Goal: Entertainment & Leisure: Consume media (video, audio)

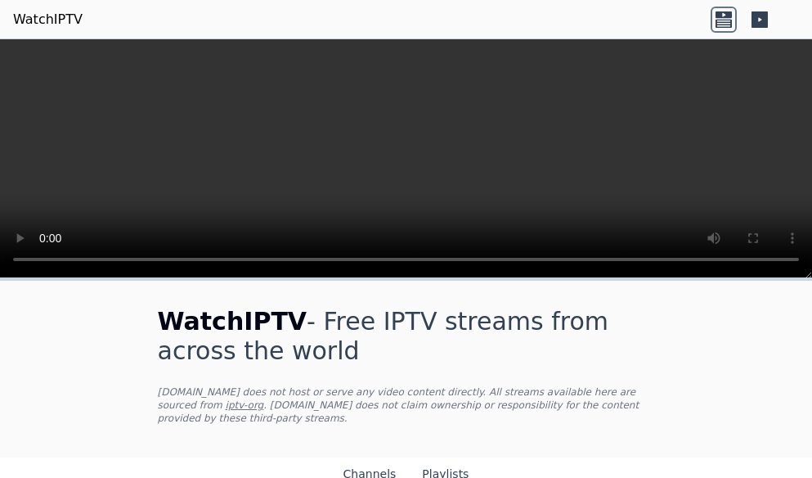
click at [729, 18] on icon at bounding box center [724, 20] width 26 height 26
click at [758, 20] on icon at bounding box center [760, 19] width 16 height 16
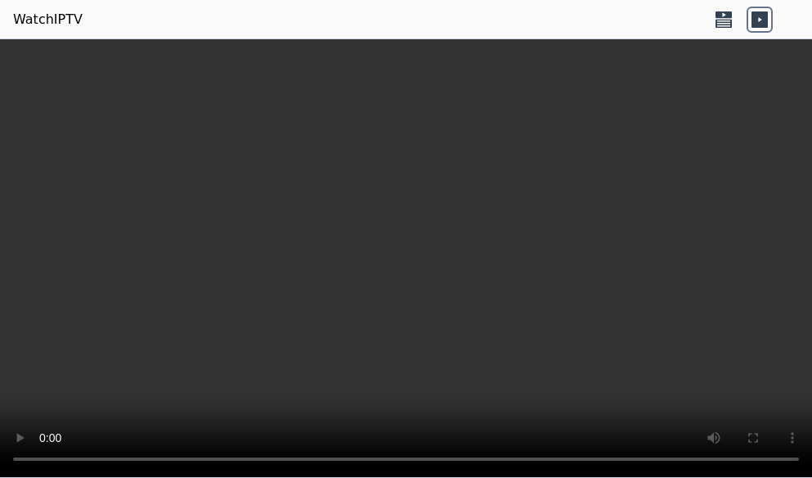
click at [719, 14] on icon at bounding box center [724, 14] width 16 height 7
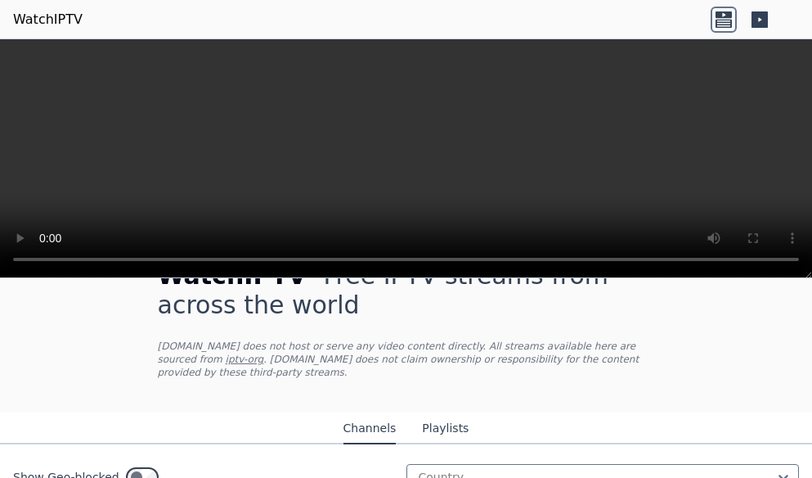
scroll to position [327, 0]
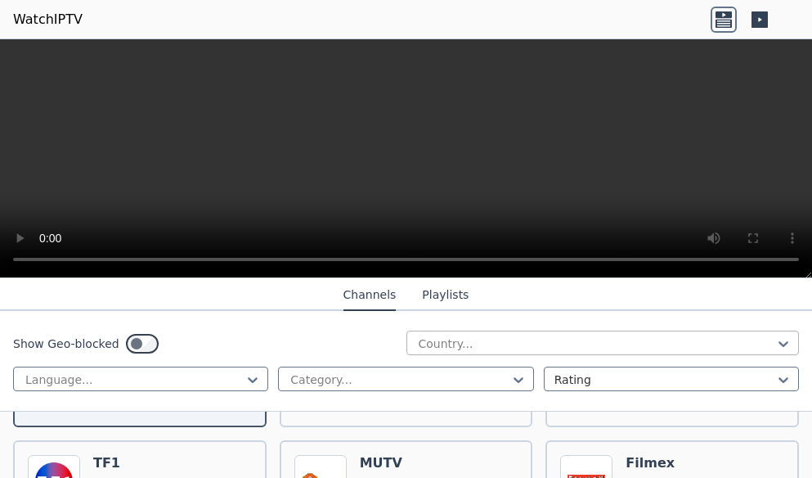
click at [479, 351] on div at bounding box center [596, 343] width 359 height 16
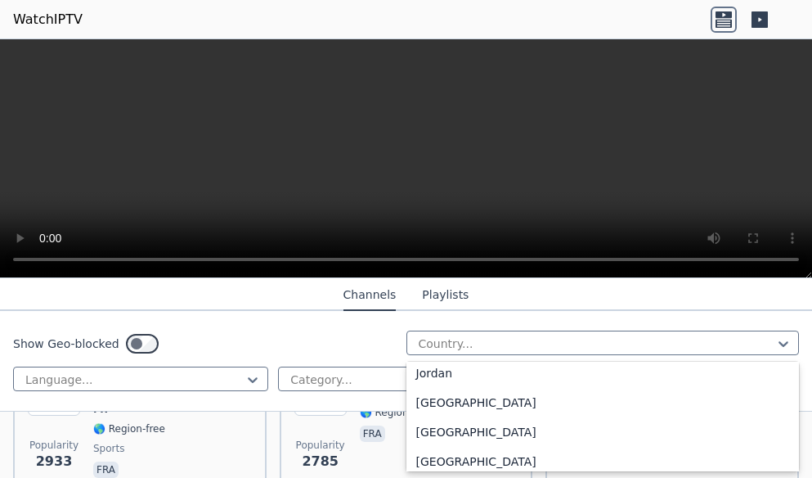
scroll to position [2782, 0]
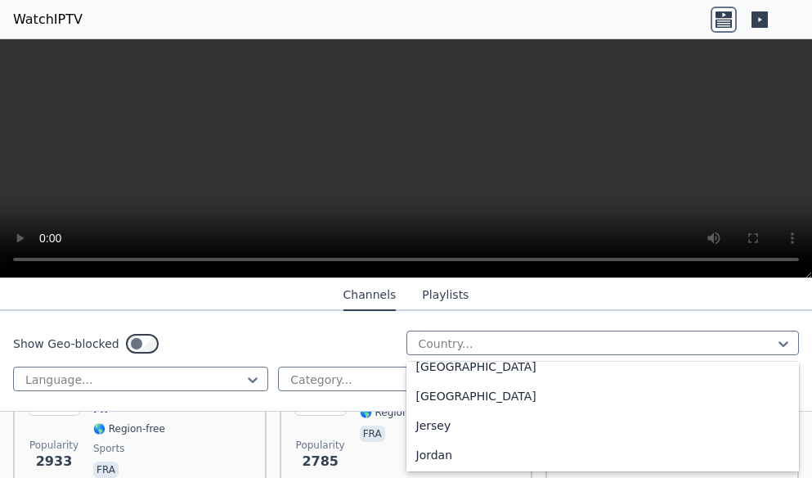
click at [436, 146] on div "[GEOGRAPHIC_DATA]" at bounding box center [604, 130] width 394 height 29
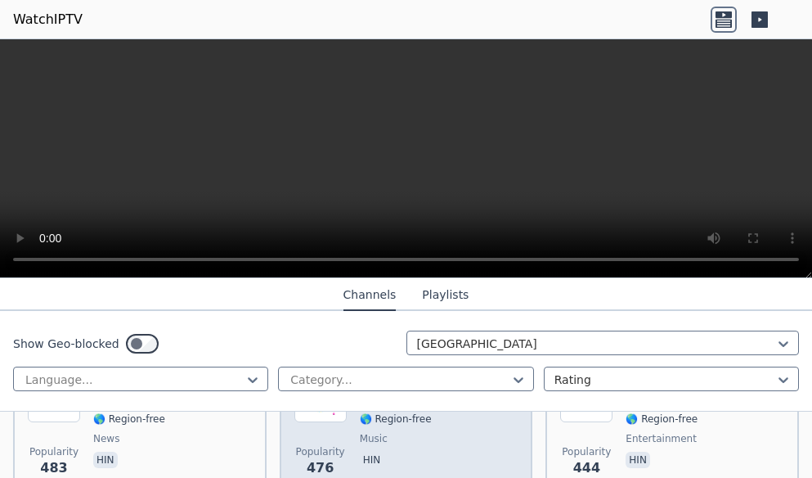
scroll to position [327, 0]
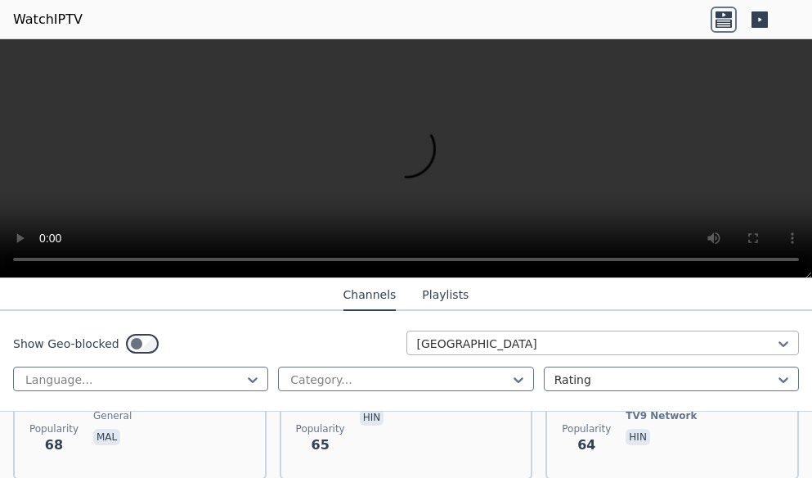
scroll to position [2291, 0]
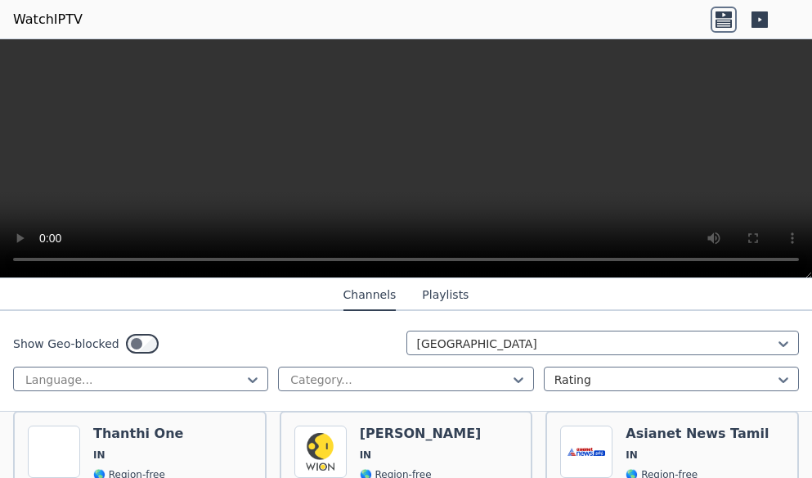
click at [432, 290] on button "Playlists" at bounding box center [445, 295] width 47 height 31
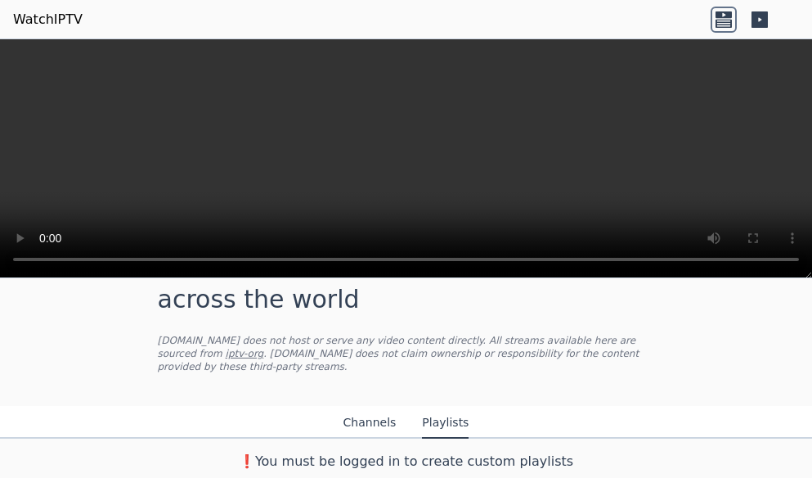
scroll to position [38, 0]
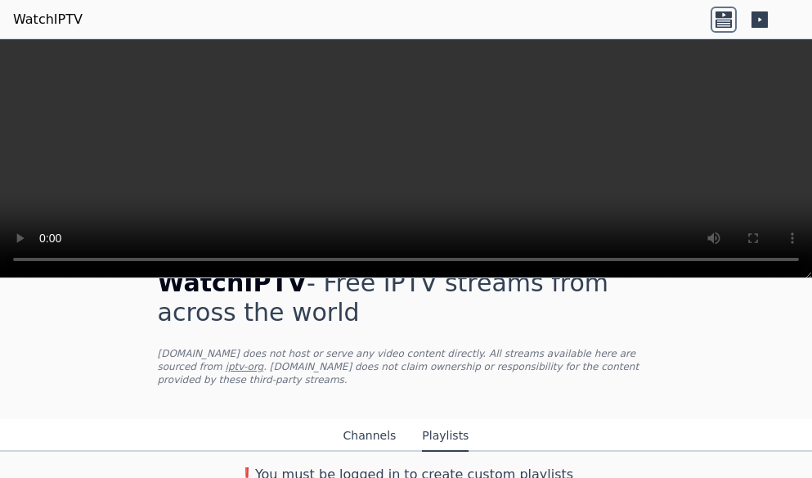
click at [356, 426] on button "Channels" at bounding box center [370, 436] width 53 height 31
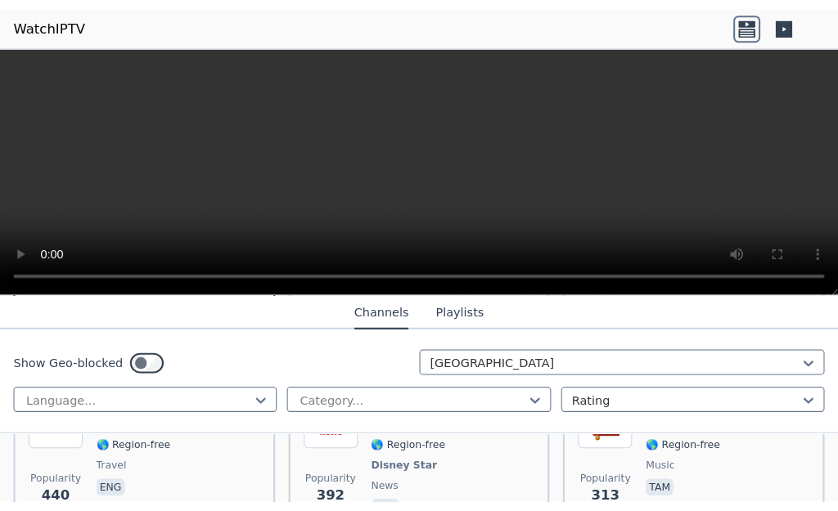
scroll to position [775, 0]
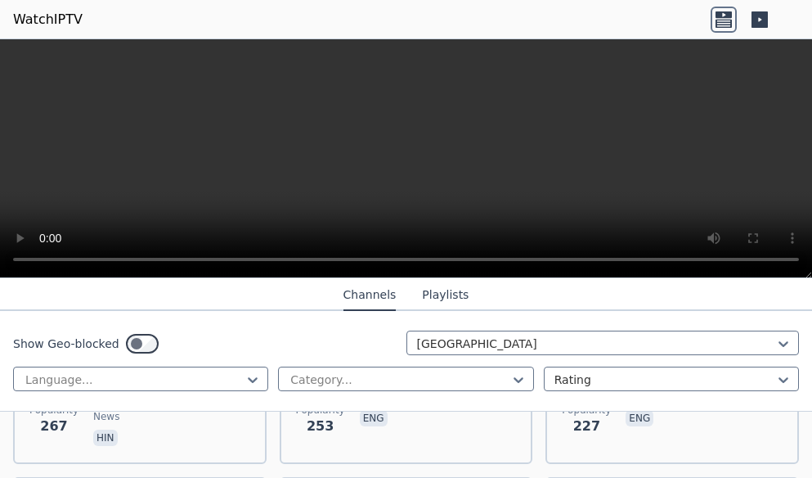
drag, startPoint x: 266, startPoint y: 7, endPoint x: 266, endPoint y: -4, distance: 11.5
click at [266, 0] on html "WatchIPTV WatchIPTV - Free IPTV streams from across the world [DOMAIN_NAME] doe…" at bounding box center [406, 239] width 812 height 478
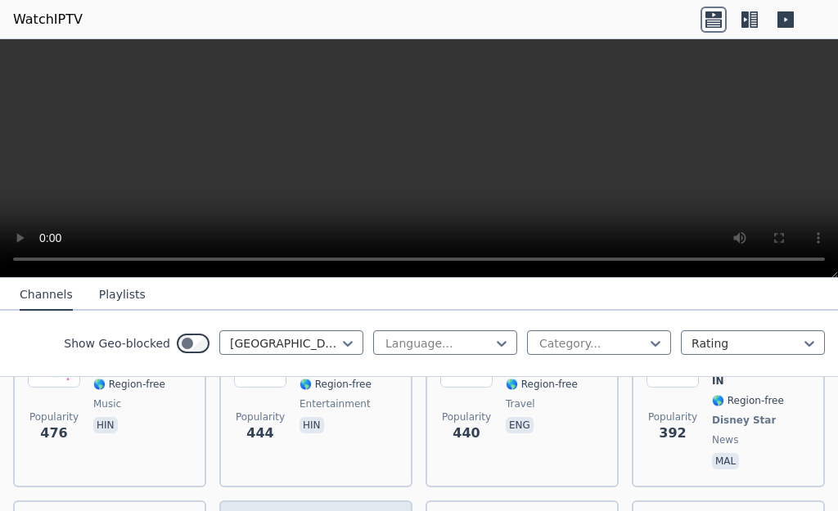
scroll to position [491, 0]
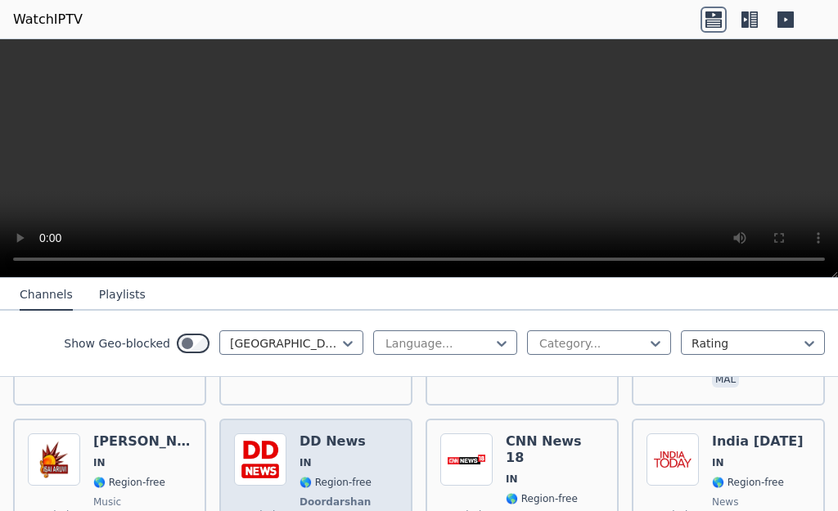
click at [313, 434] on div "DD News IN 🌎 Region-free Doordarshan news hin" at bounding box center [336, 494] width 74 height 121
click at [258, 435] on img at bounding box center [260, 460] width 52 height 52
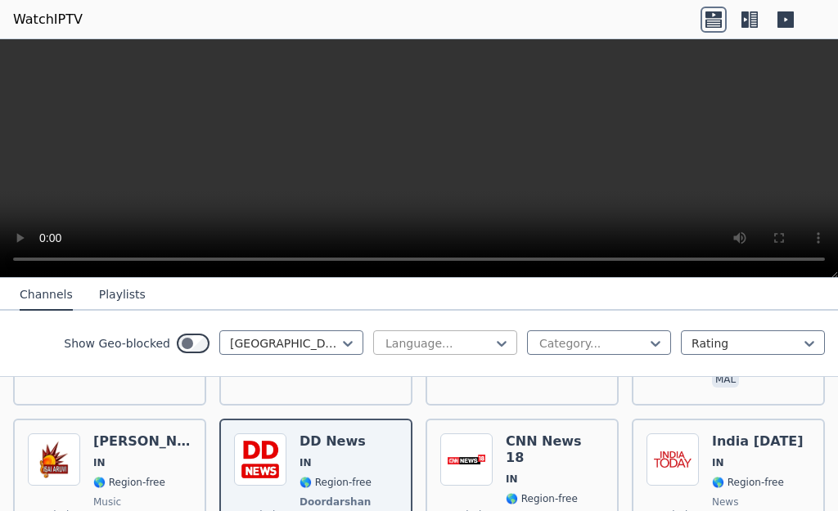
click at [443, 338] on div at bounding box center [439, 343] width 110 height 16
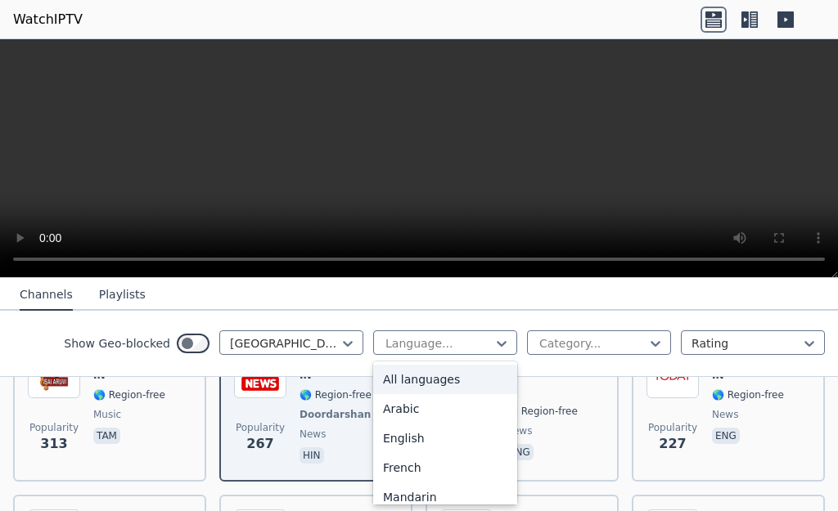
scroll to position [736, 0]
